Goal: Check status: Check status

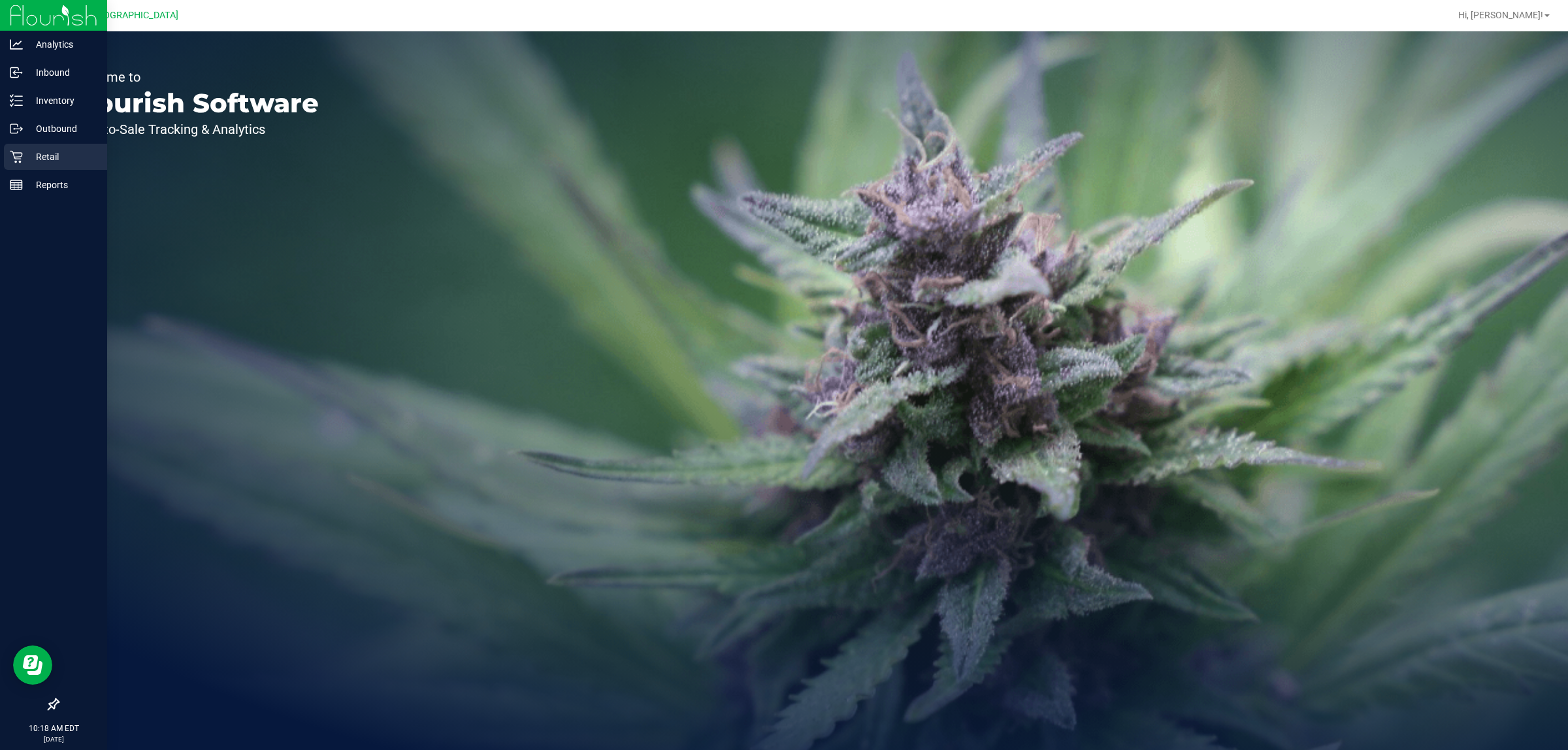
click at [38, 160] on p "Retail" at bounding box center [62, 156] width 79 height 16
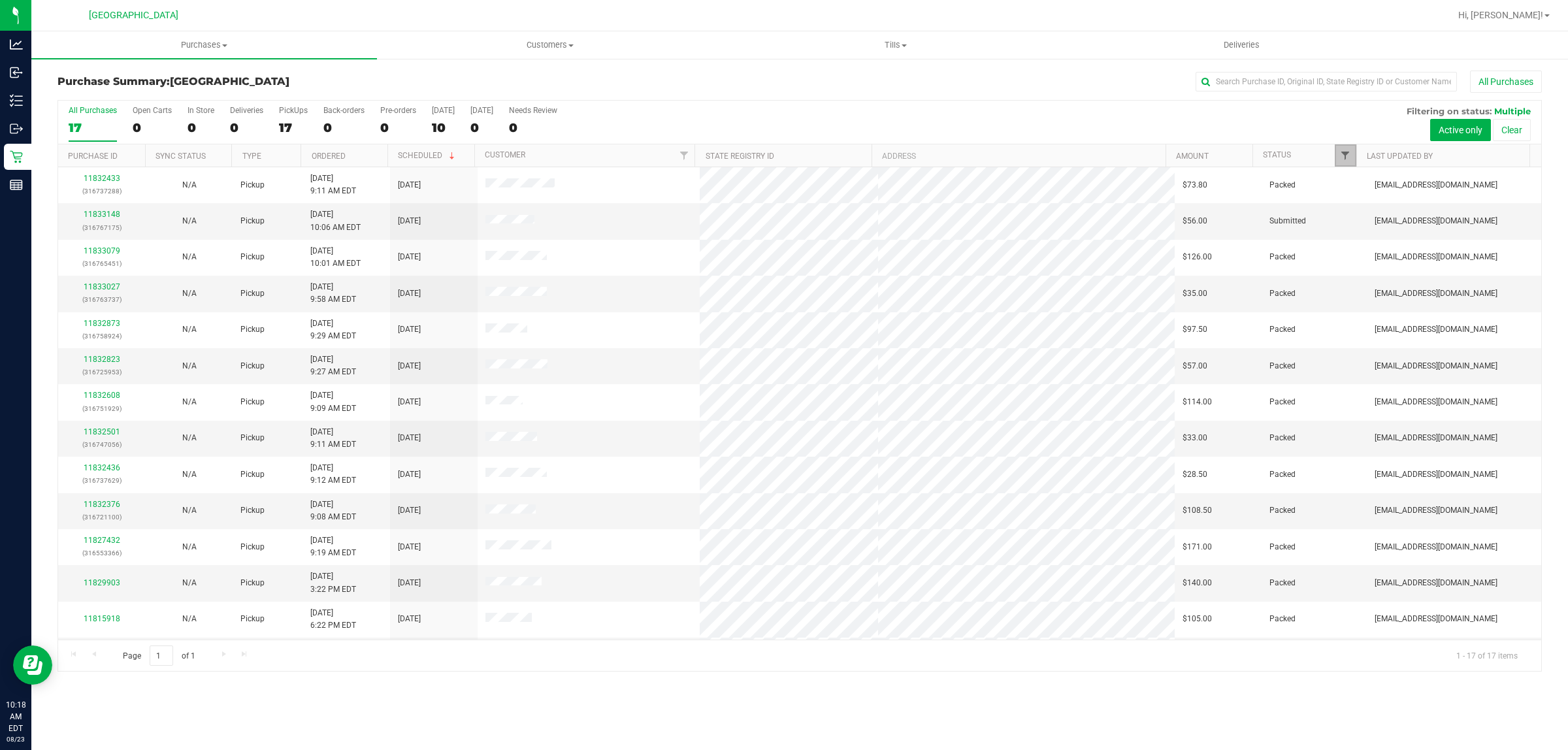
click at [1345, 155] on span "Filter" at bounding box center [1345, 155] width 10 height 10
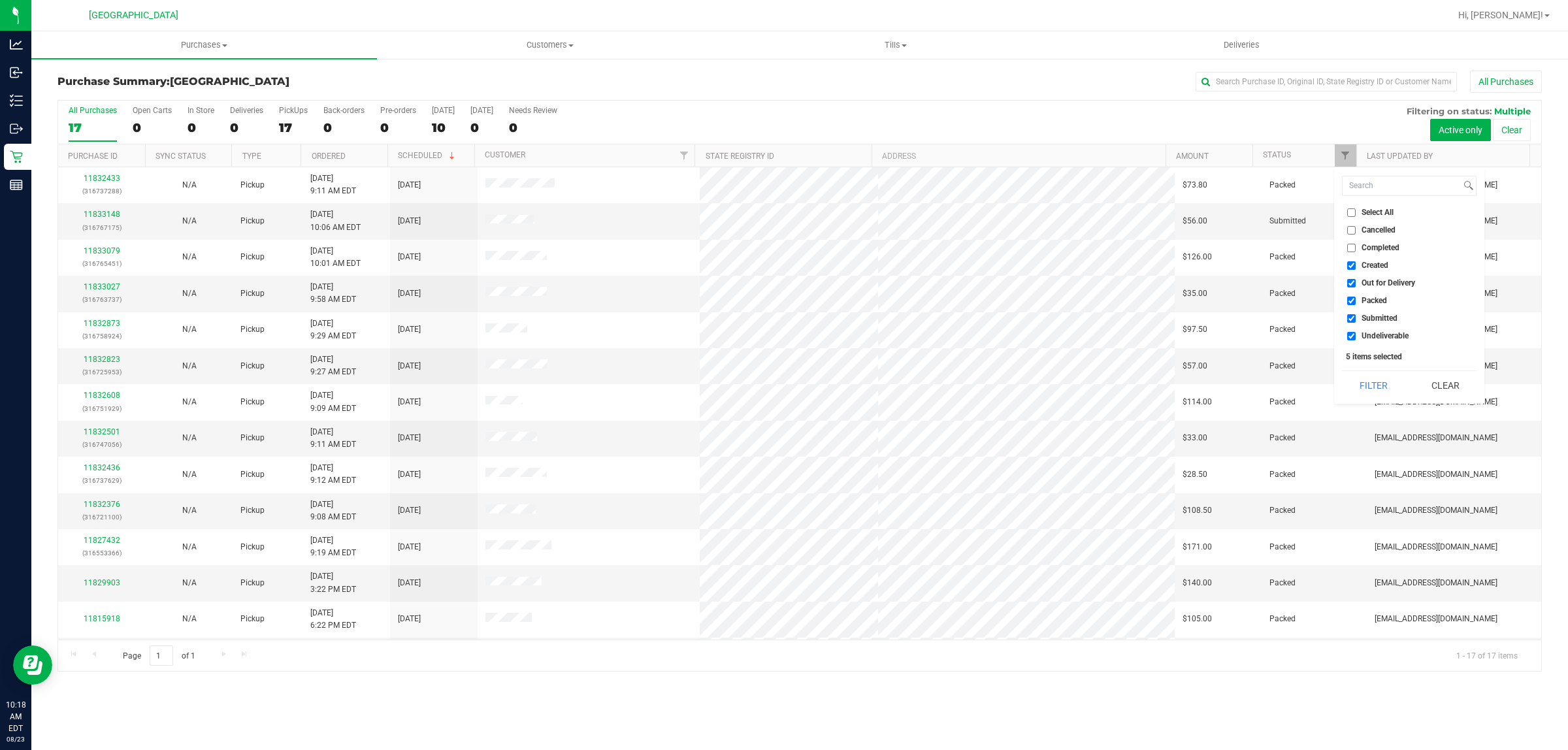
click at [1353, 261] on input "Created" at bounding box center [1351, 265] width 8 height 8
checkbox input "false"
click at [1354, 279] on input "Out for Delivery" at bounding box center [1351, 282] width 8 height 8
checkbox input "false"
click at [1348, 298] on input "Packed" at bounding box center [1351, 300] width 8 height 8
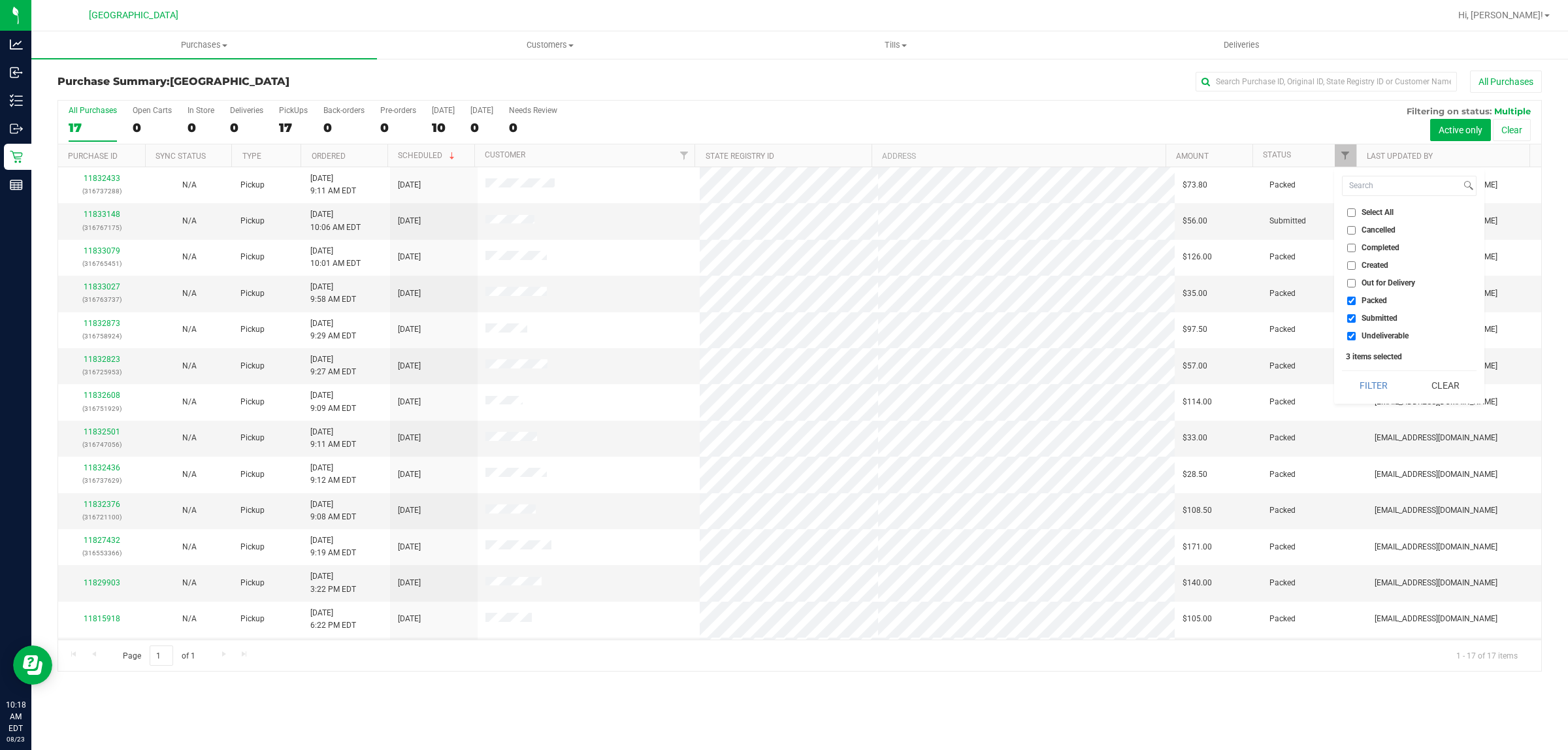
checkbox input "false"
click at [1356, 337] on input "Undeliverable" at bounding box center [1351, 335] width 8 height 8
checkbox input "false"
click at [1361, 393] on button "Filter" at bounding box center [1374, 385] width 63 height 29
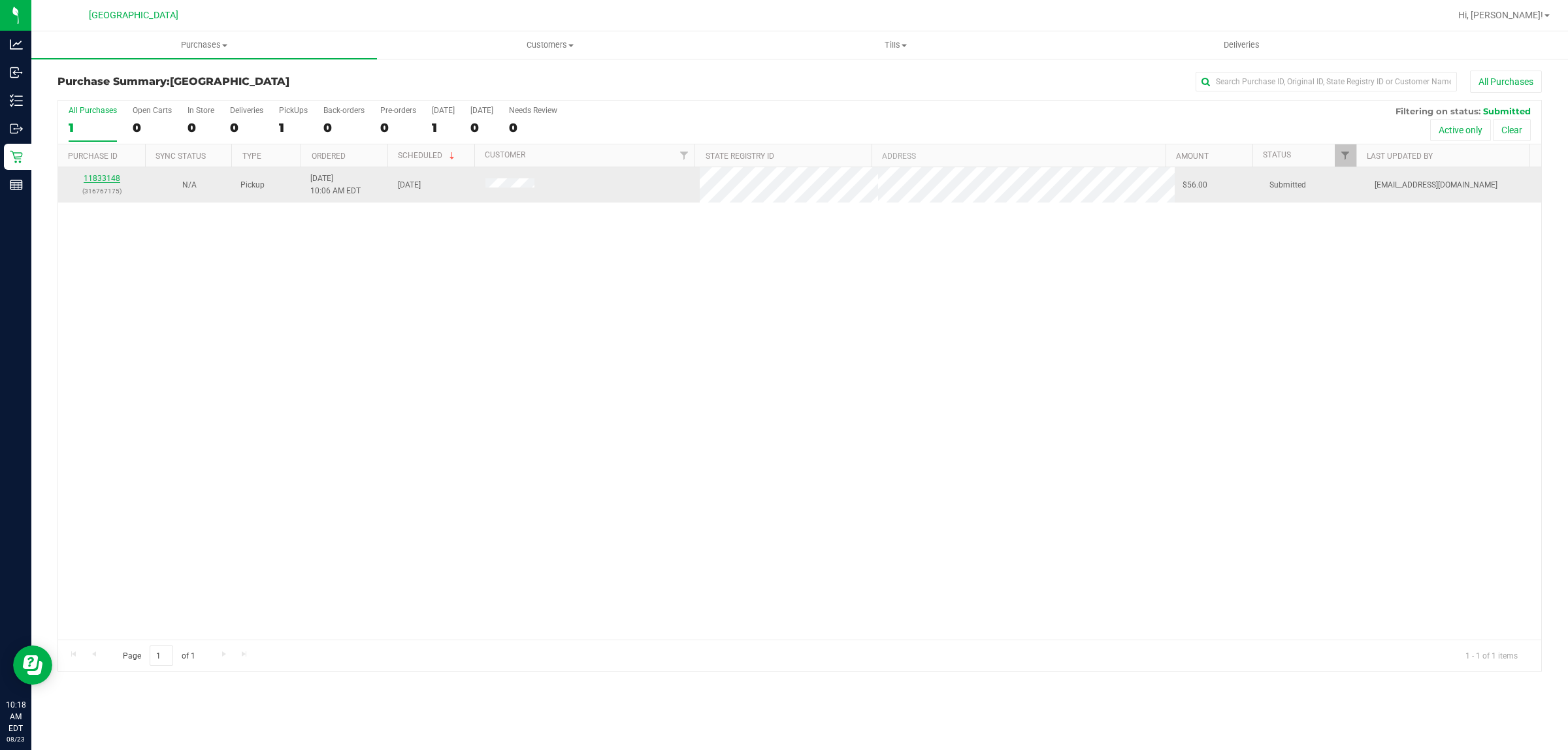
click at [114, 180] on link "11833148" at bounding box center [102, 179] width 37 height 9
